Goal: Information Seeking & Learning: Understand process/instructions

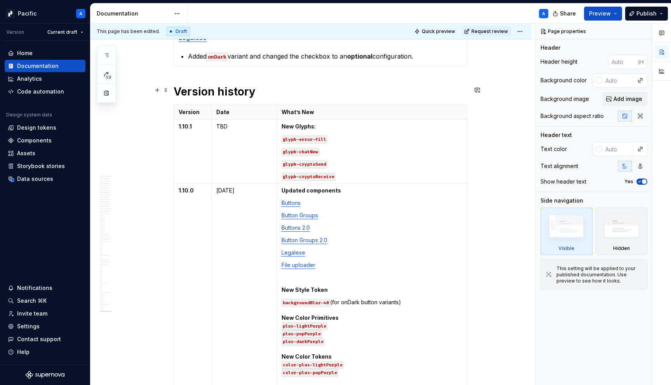
scroll to position [446, 0]
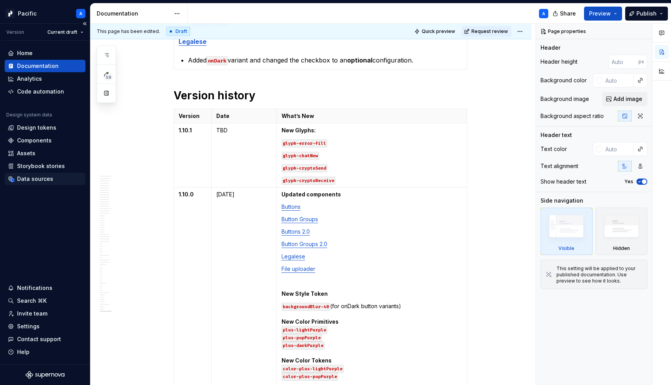
click at [34, 181] on div "Data sources" at bounding box center [35, 179] width 36 height 8
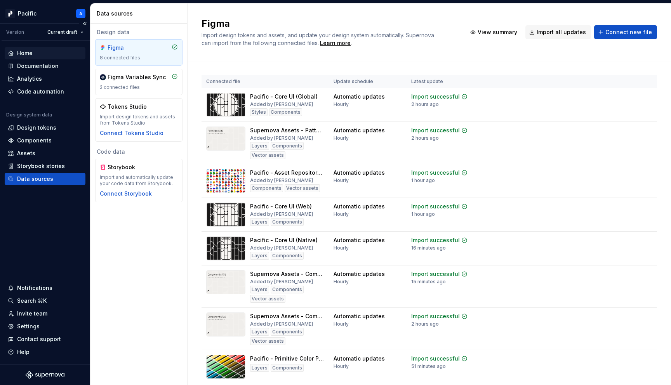
click at [39, 55] on div "Home" at bounding box center [45, 53] width 75 height 8
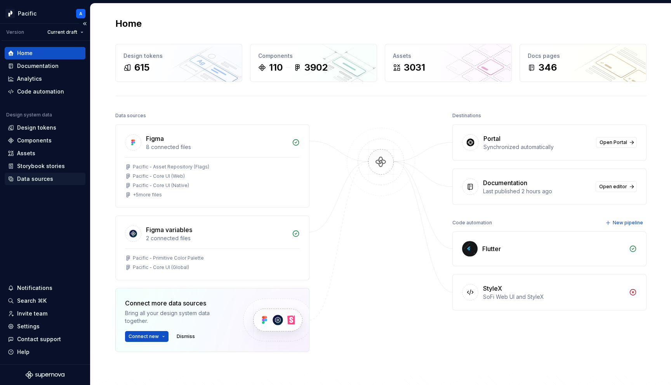
click at [29, 181] on div "Data sources" at bounding box center [35, 179] width 36 height 8
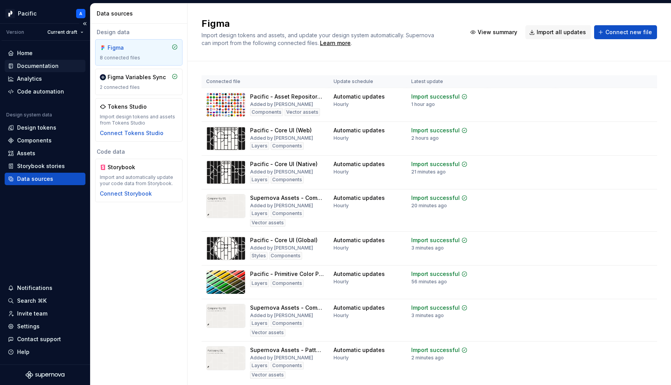
click at [34, 69] on div "Documentation" at bounding box center [38, 66] width 42 height 8
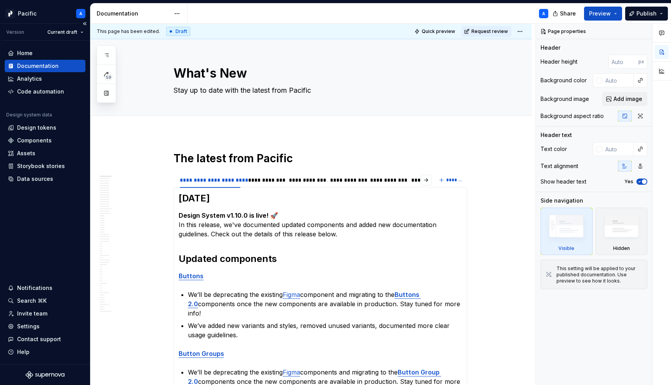
type textarea "*"
